Goal: Task Accomplishment & Management: Manage account settings

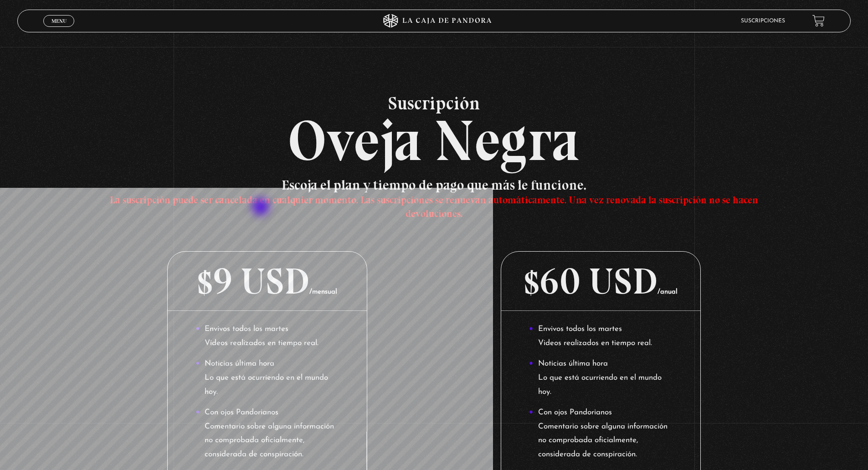
drag, startPoint x: 108, startPoint y: 200, endPoint x: 295, endPoint y: 264, distance: 197.3
click at [276, 219] on h3 "Escoja el plan y tiempo de pago que más le funcione. La suscripción puede ser c…" at bounding box center [434, 198] width 667 height 41
click at [56, 16] on link "Menu Cerrar" at bounding box center [58, 21] width 31 height 12
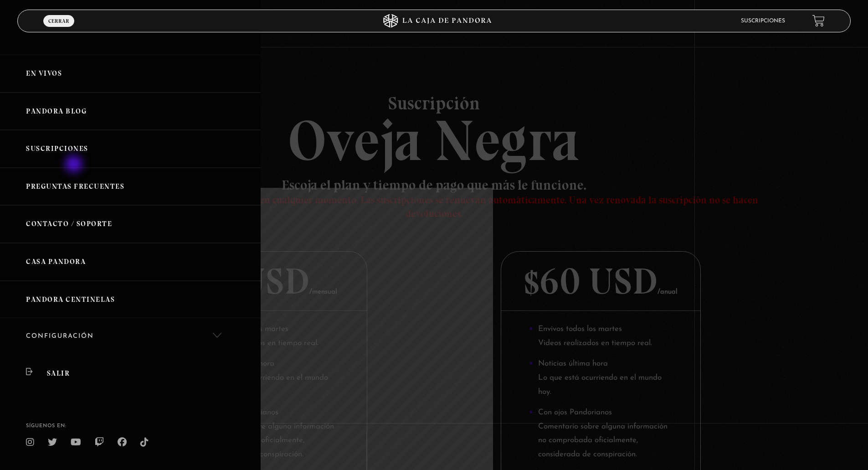
scroll to position [22, 0]
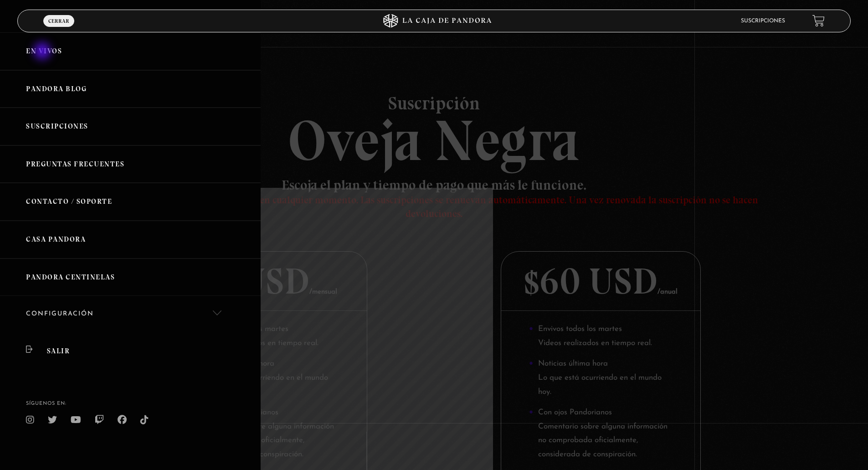
click at [43, 51] on link "En vivos" at bounding box center [130, 51] width 261 height 38
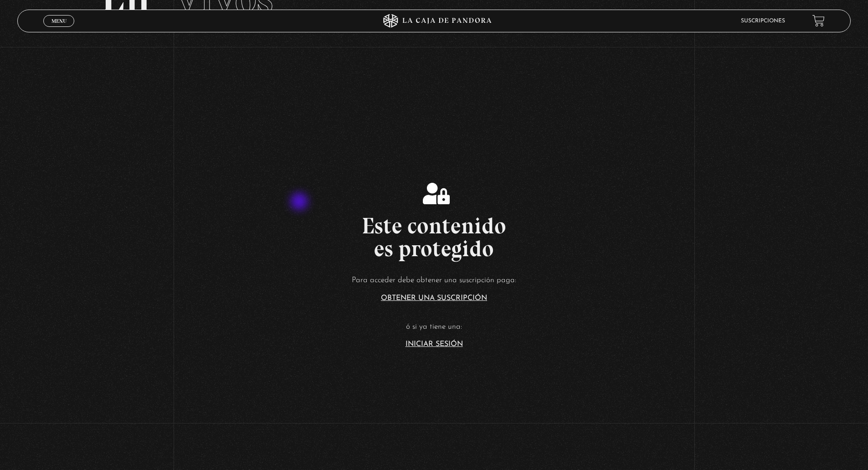
scroll to position [137, 0]
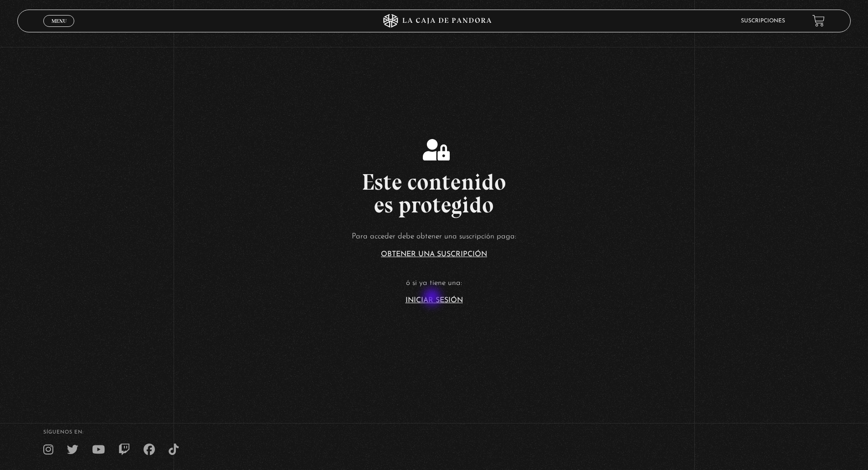
click at [433, 298] on link "Iniciar Sesión" at bounding box center [434, 300] width 57 height 7
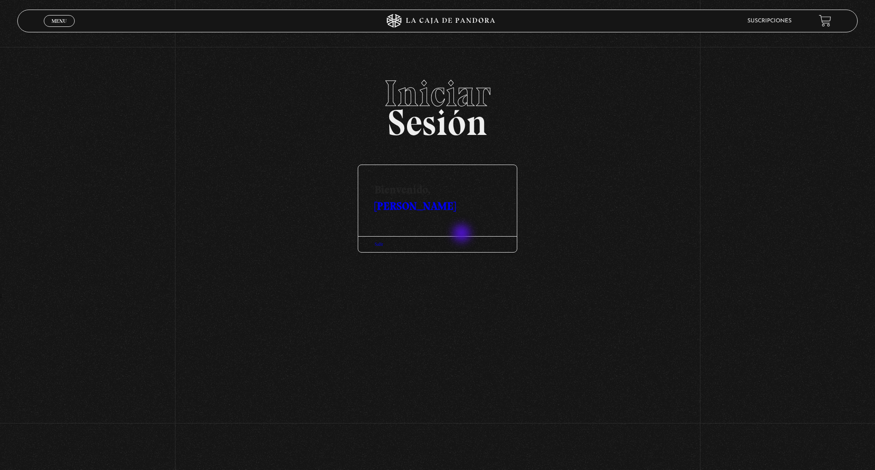
drag, startPoint x: 376, startPoint y: 181, endPoint x: 468, endPoint y: 243, distance: 110.6
click at [468, 243] on div "Bienvenido, Jose Antonio Chaverri Cespedes Salir" at bounding box center [437, 209] width 159 height 88
click at [443, 211] on link "[PERSON_NAME] [PERSON_NAME]" at bounding box center [415, 205] width 81 height 13
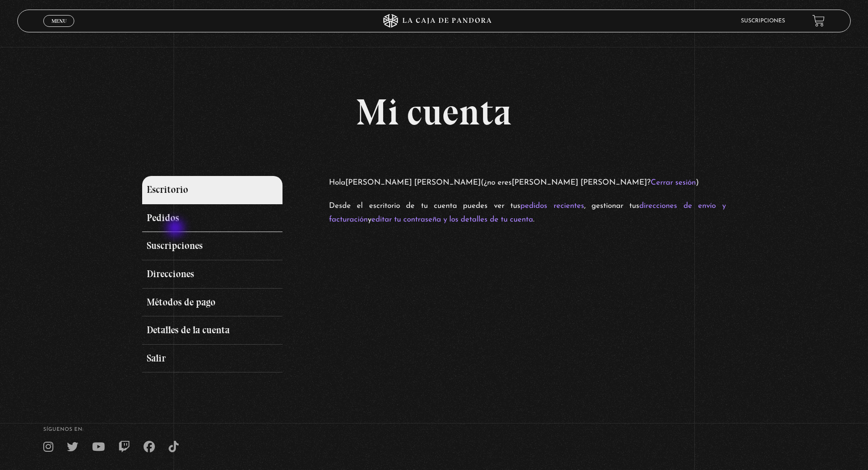
click at [175, 224] on link "Pedidos" at bounding box center [212, 218] width 140 height 28
click at [166, 217] on link "Pedidos" at bounding box center [212, 218] width 140 height 28
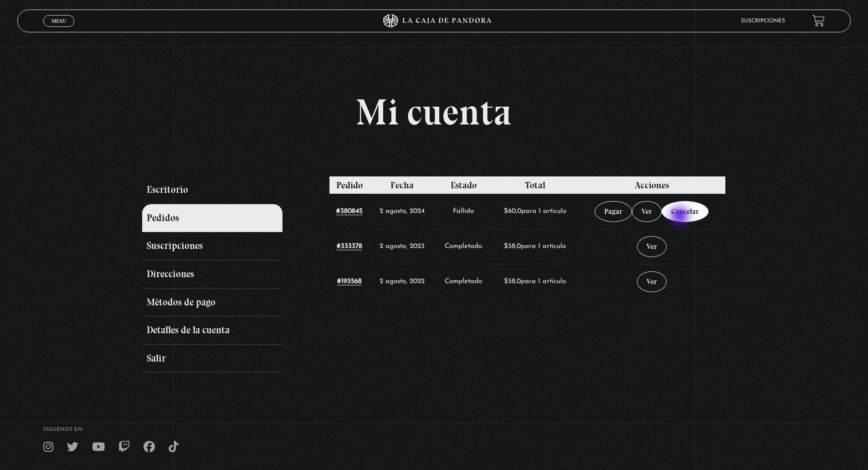
click at [686, 217] on link "Cancelar" at bounding box center [685, 211] width 47 height 21
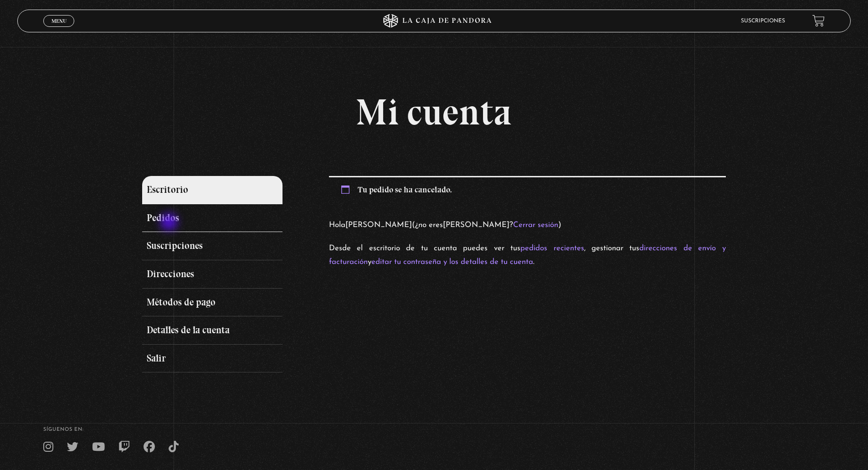
click at [170, 223] on link "Pedidos" at bounding box center [212, 218] width 140 height 28
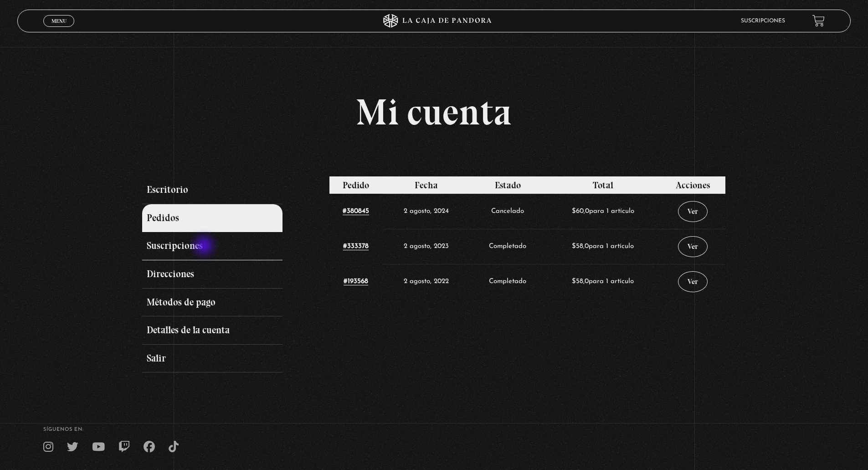
click at [204, 247] on link "Suscripciones" at bounding box center [212, 246] width 140 height 28
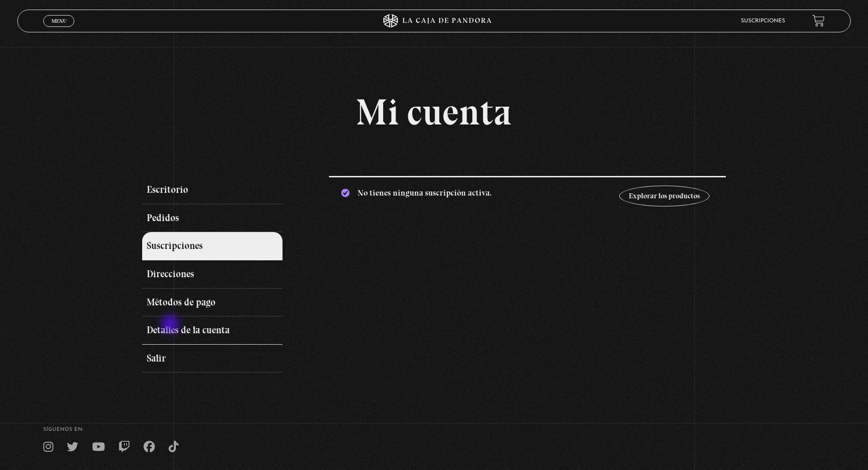
click at [171, 325] on link "Detalles de la cuenta" at bounding box center [212, 330] width 140 height 28
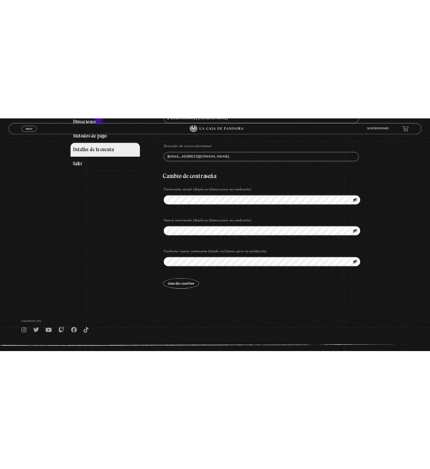
scroll to position [262, 0]
